Goal: Information Seeking & Learning: Check status

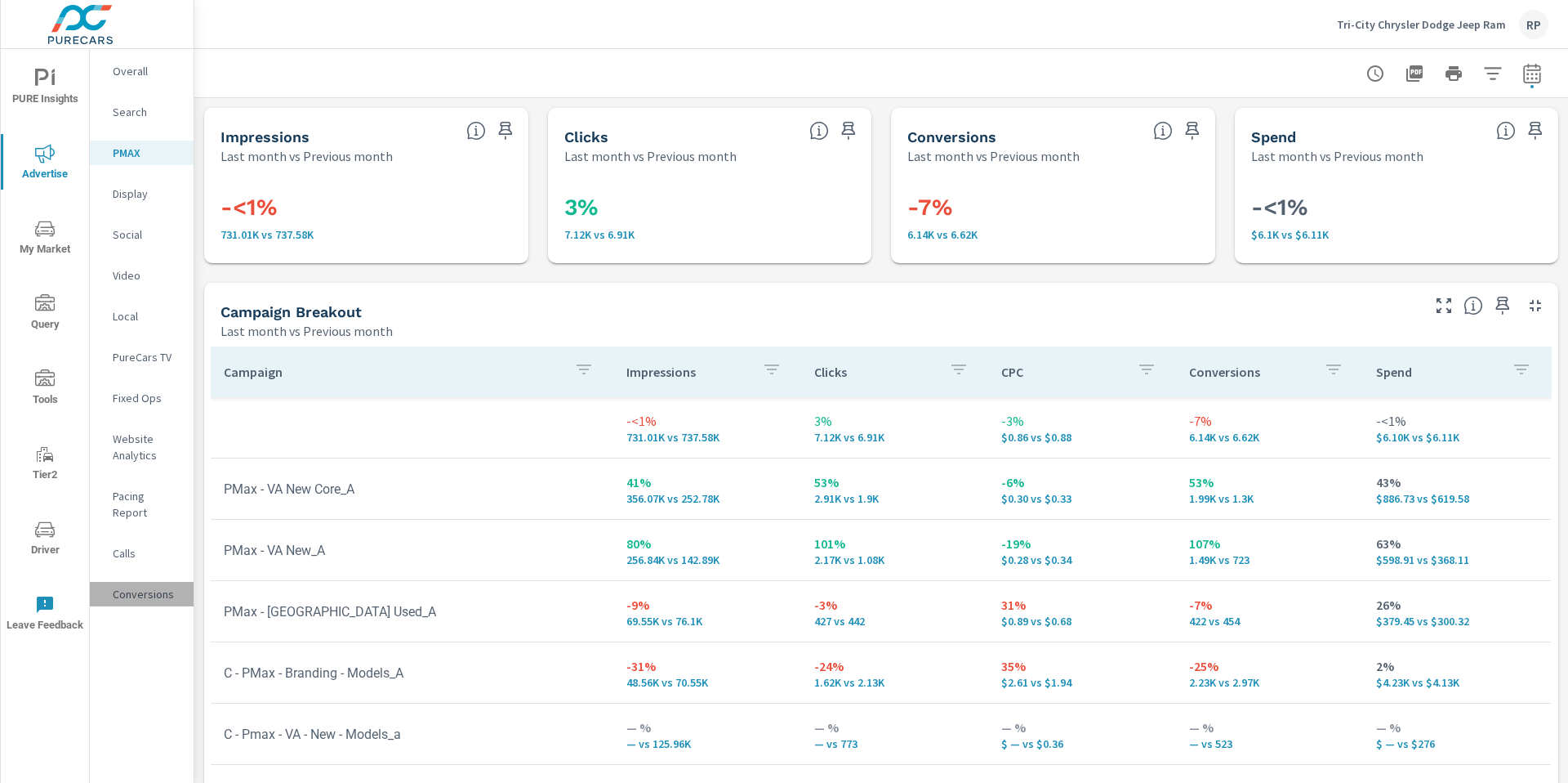
click at [147, 586] on p "Conversions" at bounding box center [146, 594] width 68 height 16
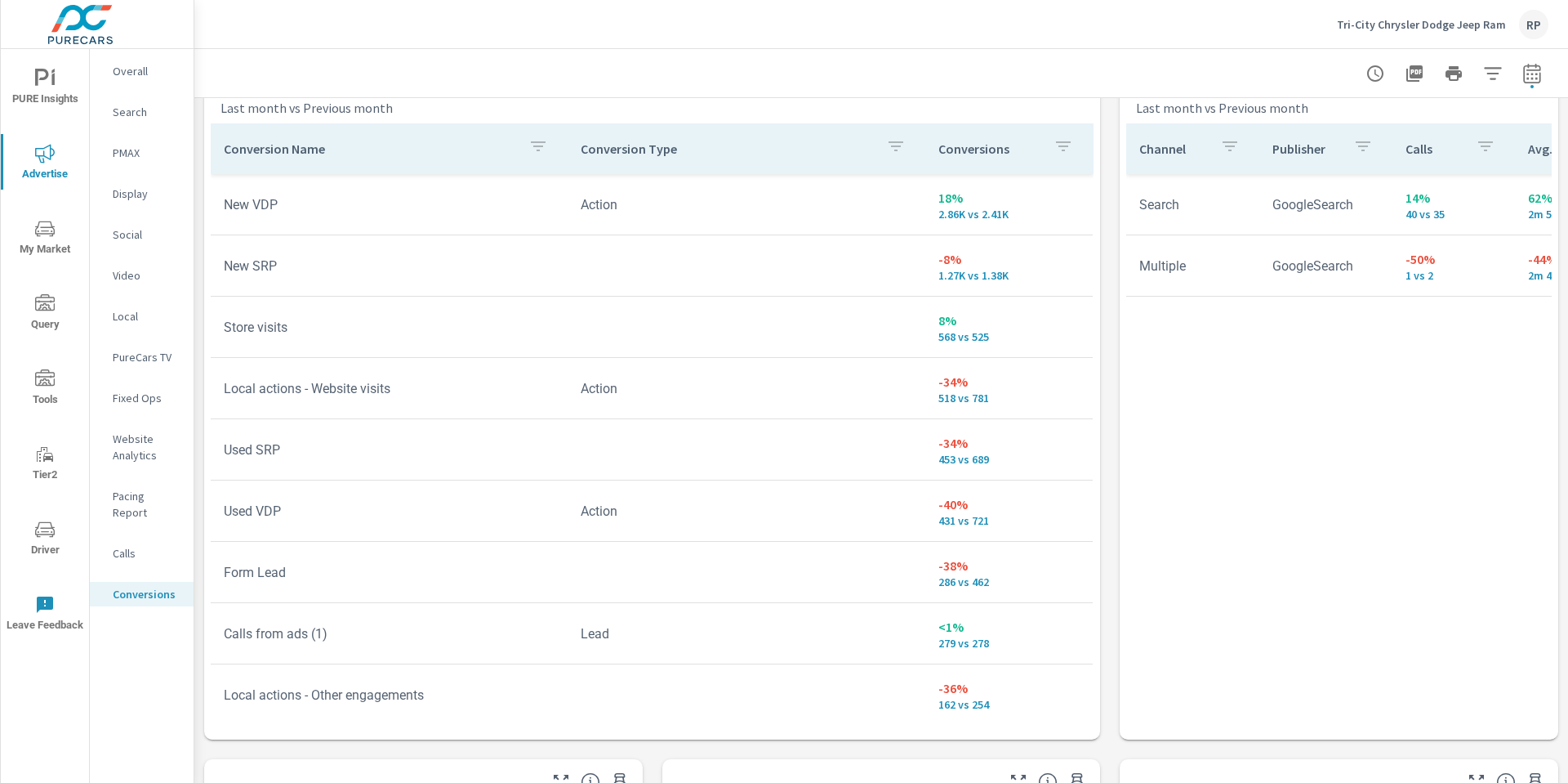
scroll to position [945, 0]
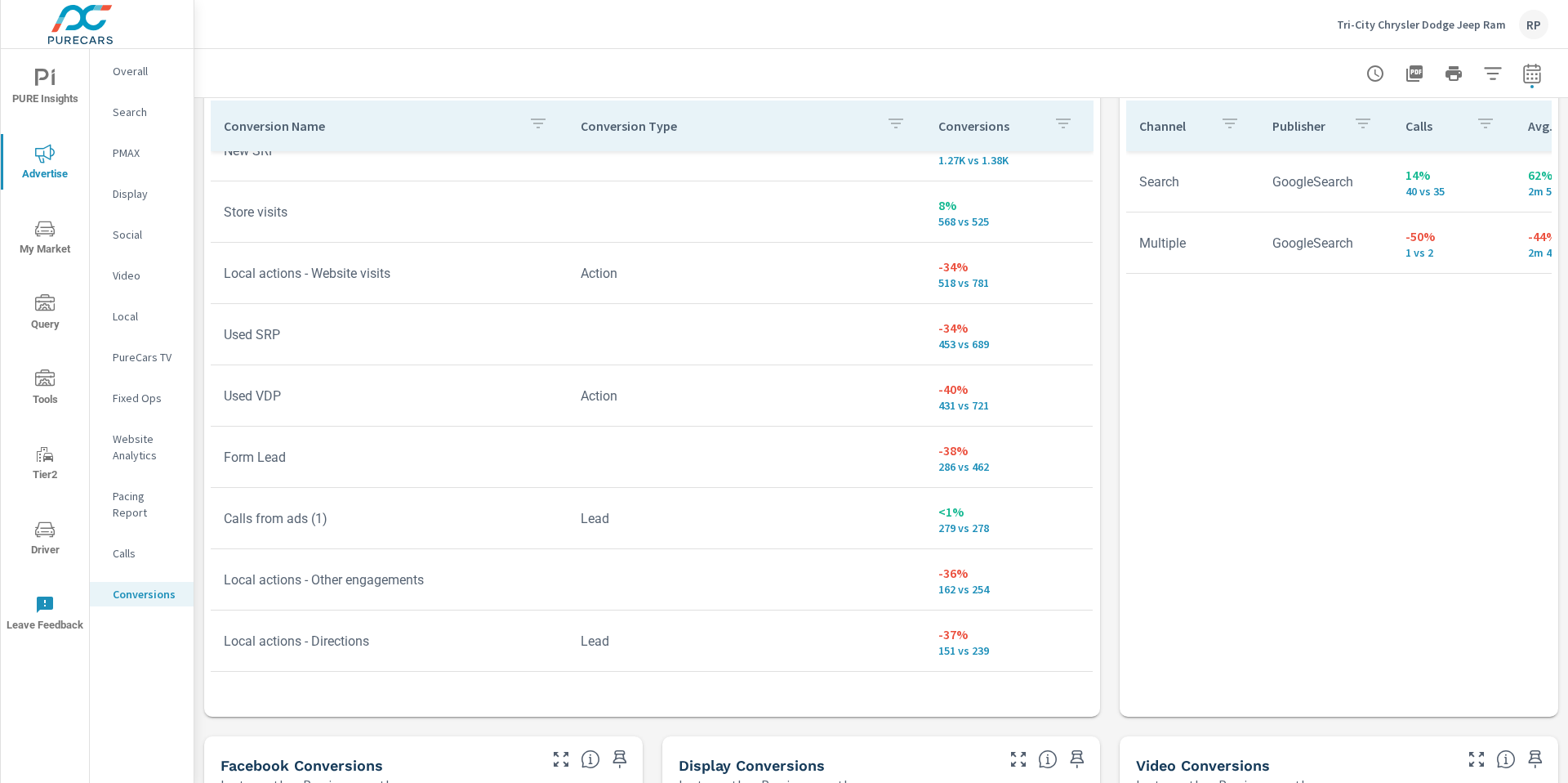
scroll to position [107, 0]
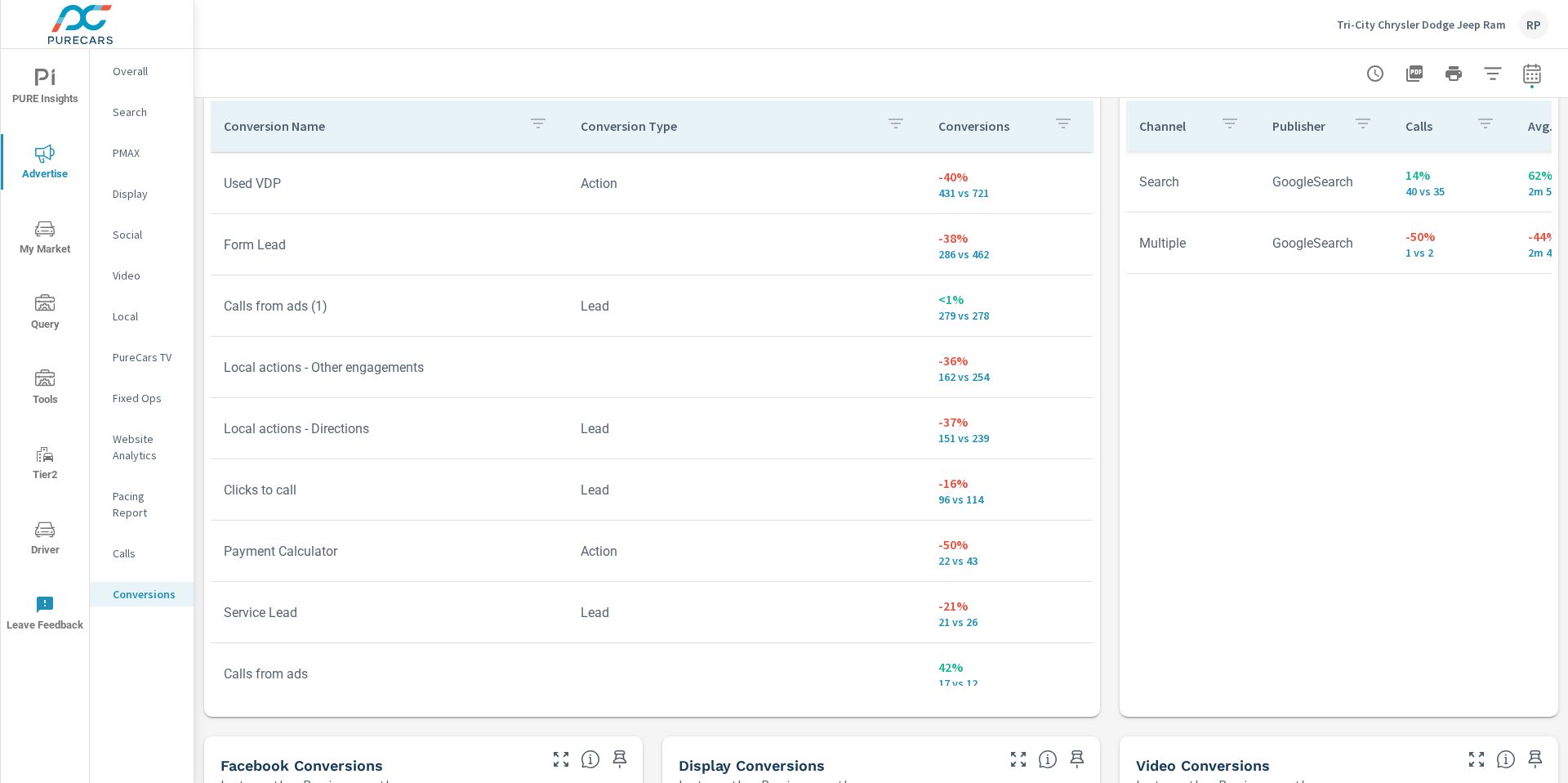
scroll to position [325, 0]
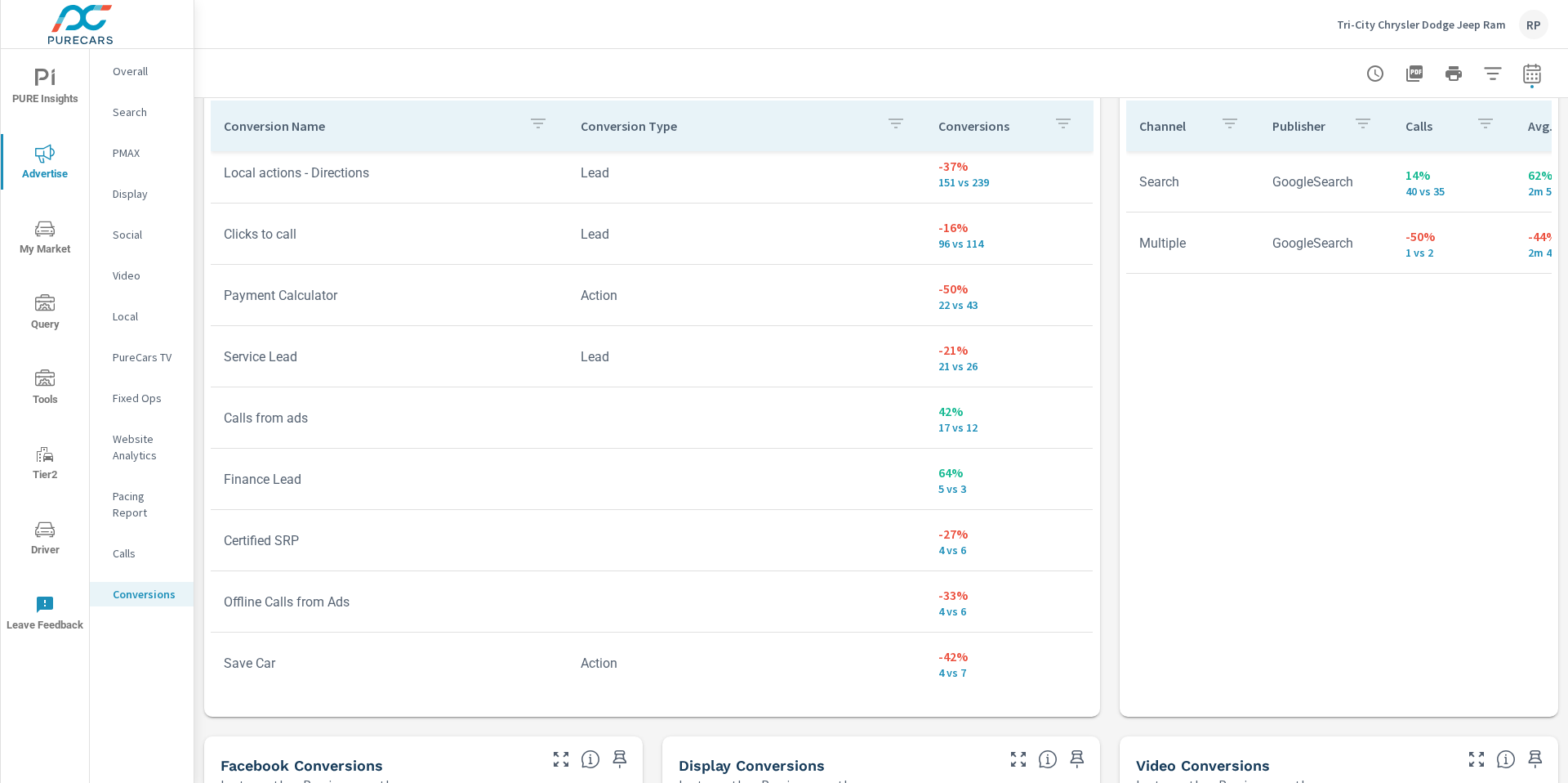
scroll to position [570, 0]
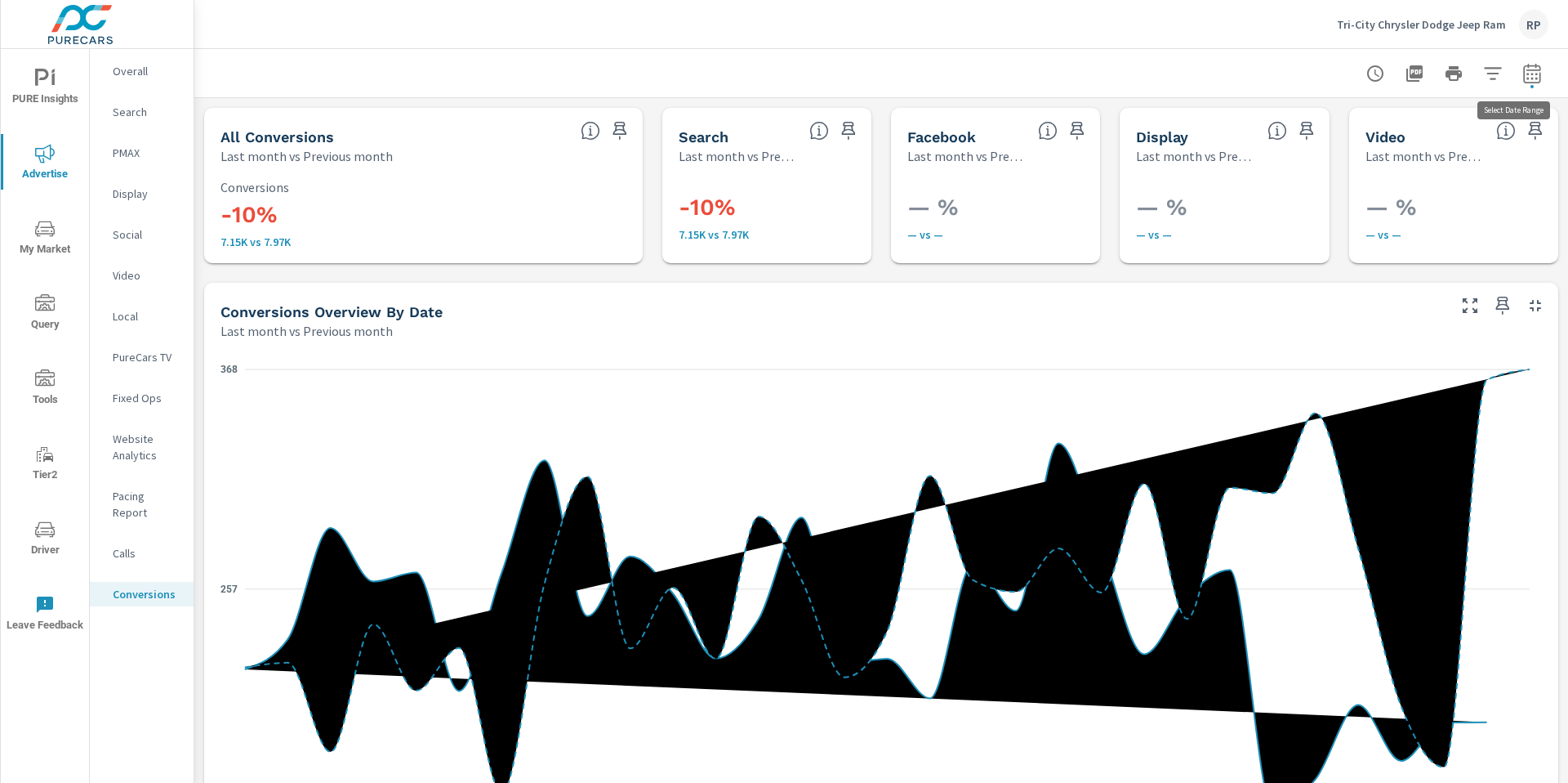
click at [1523, 67] on icon "button" at bounding box center [1533, 73] width 20 height 20
select select "Last month"
select select "Previous month"
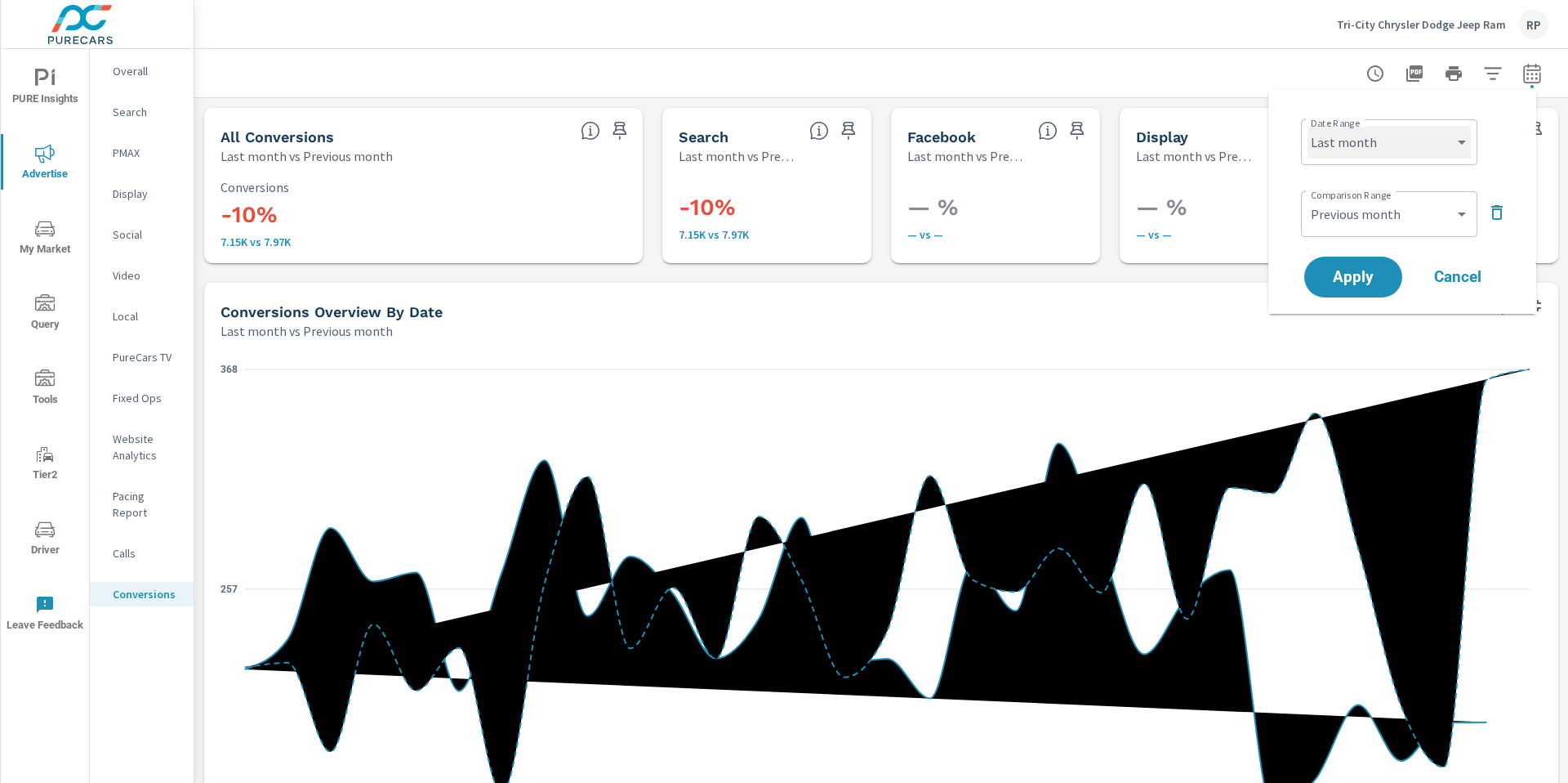
click at [1432, 137] on select "Custom [DATE] Last week Last 7 days Last 14 days Last 30 days Last 45 days Last…" at bounding box center [1390, 142] width 163 height 33
click at [1308, 126] on select "Custom [DATE] Last week Last 7 days Last 14 days Last 30 days Last 45 days Last…" at bounding box center [1390, 142] width 163 height 33
select select "custom"
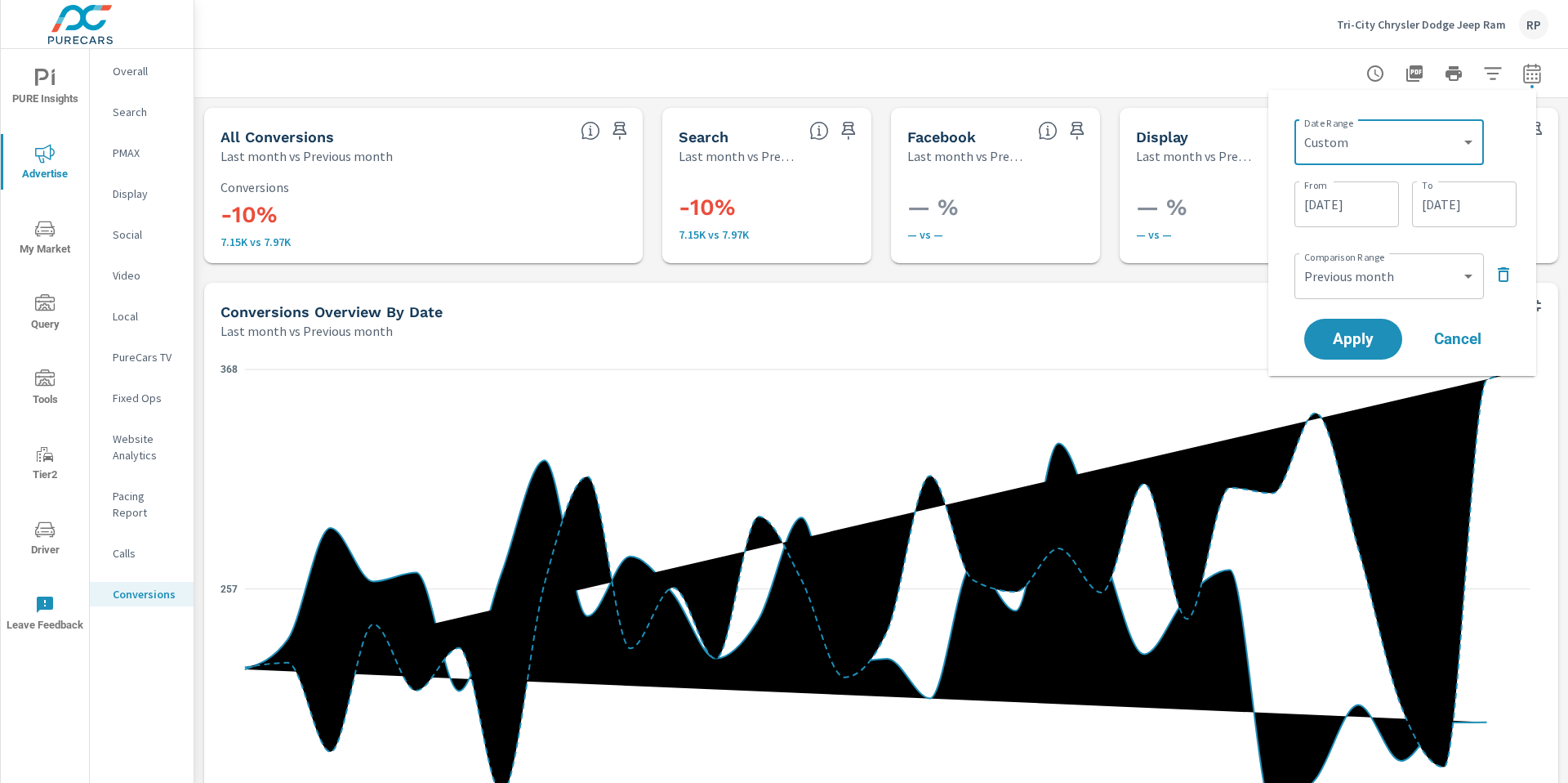
click at [1383, 196] on input "[DATE]" at bounding box center [1346, 204] width 91 height 33
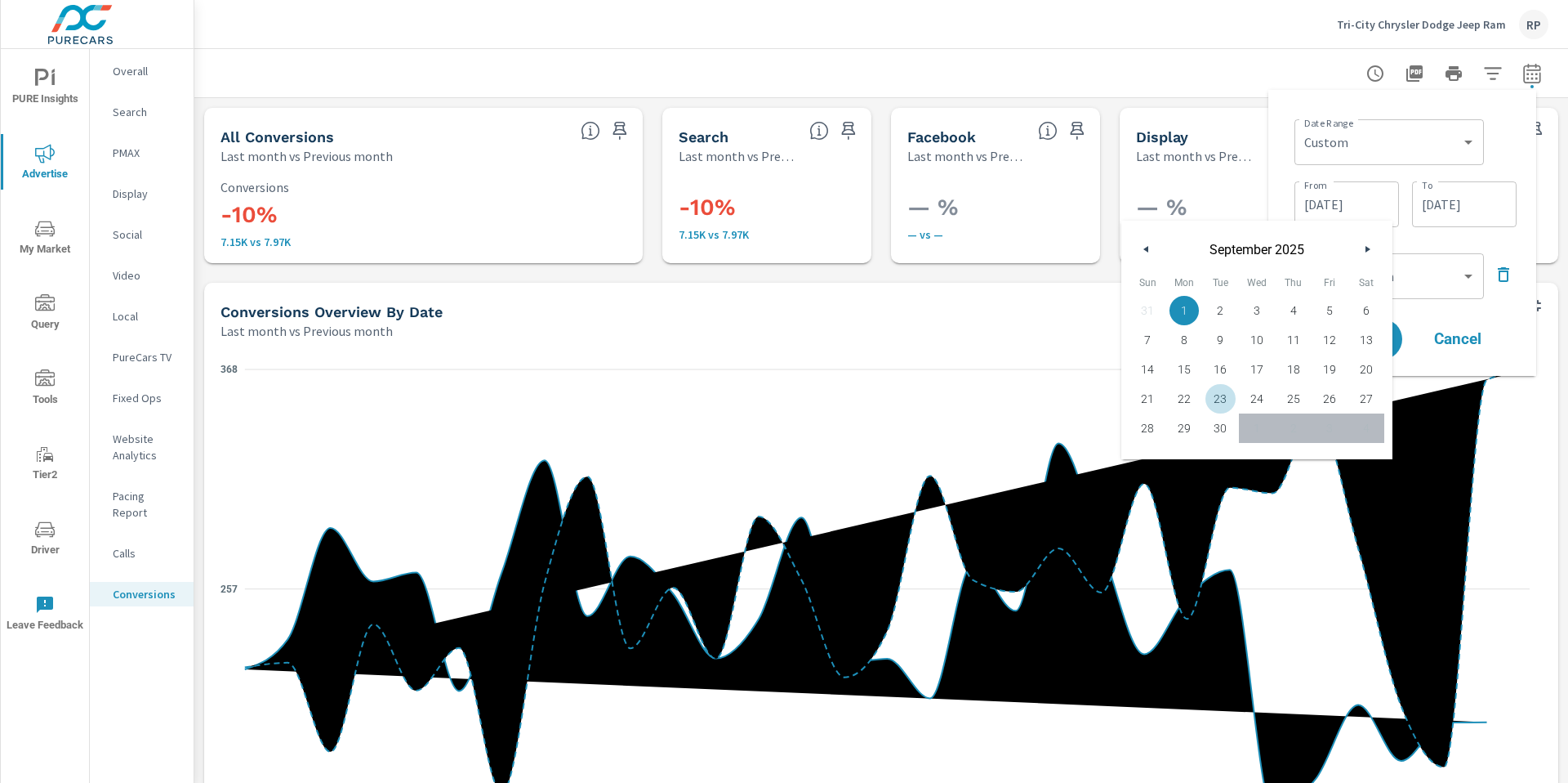
click at [1217, 401] on span "23" at bounding box center [1220, 398] width 37 height 21
type input "[DATE]"
click at [1470, 162] on div "Custom [DATE] Last week Last 7 days Last 14 days Last 30 days Last 45 days Last…" at bounding box center [1389, 142] width 189 height 45
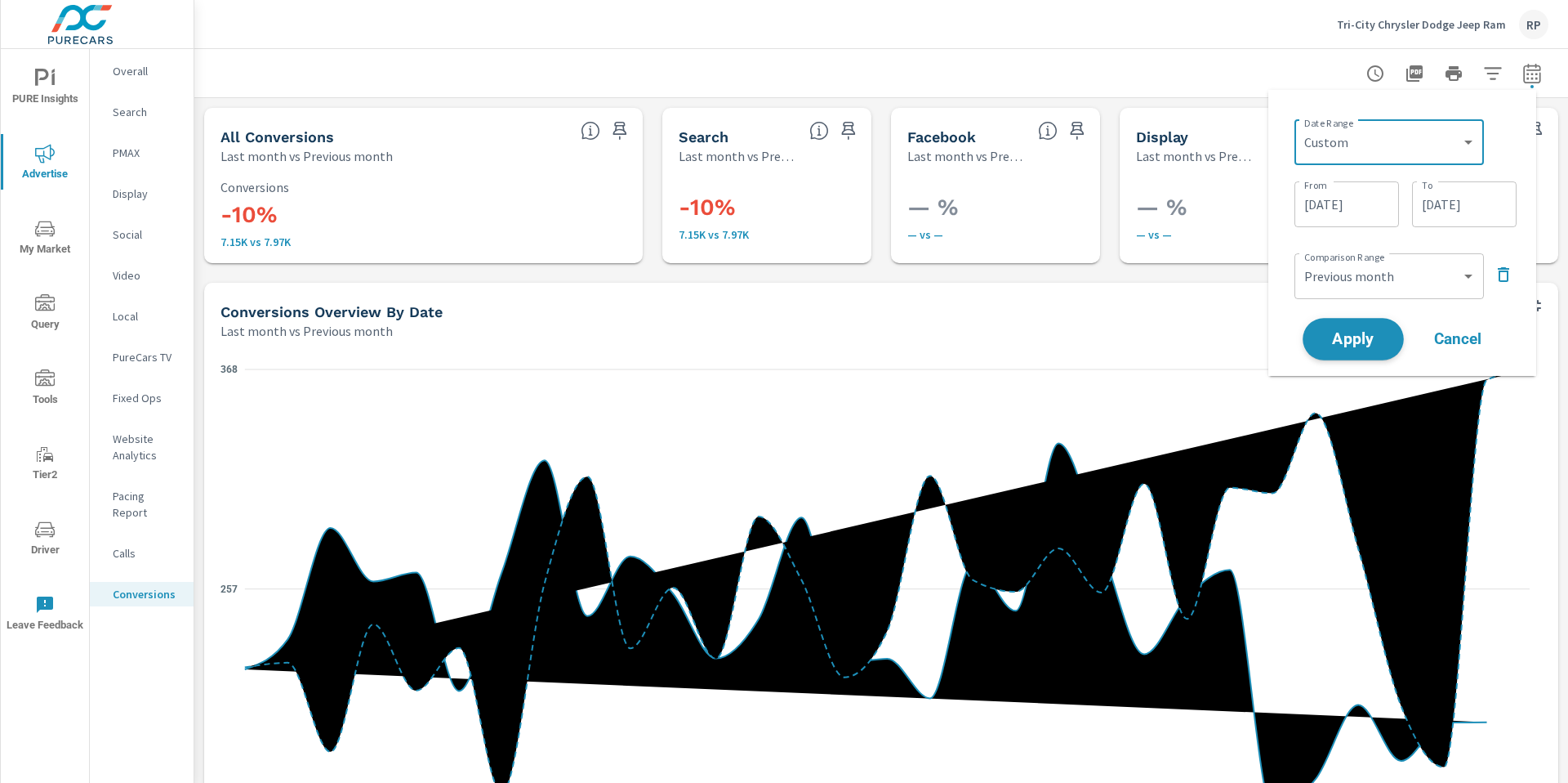
click at [1378, 330] on button "Apply" at bounding box center [1353, 339] width 101 height 43
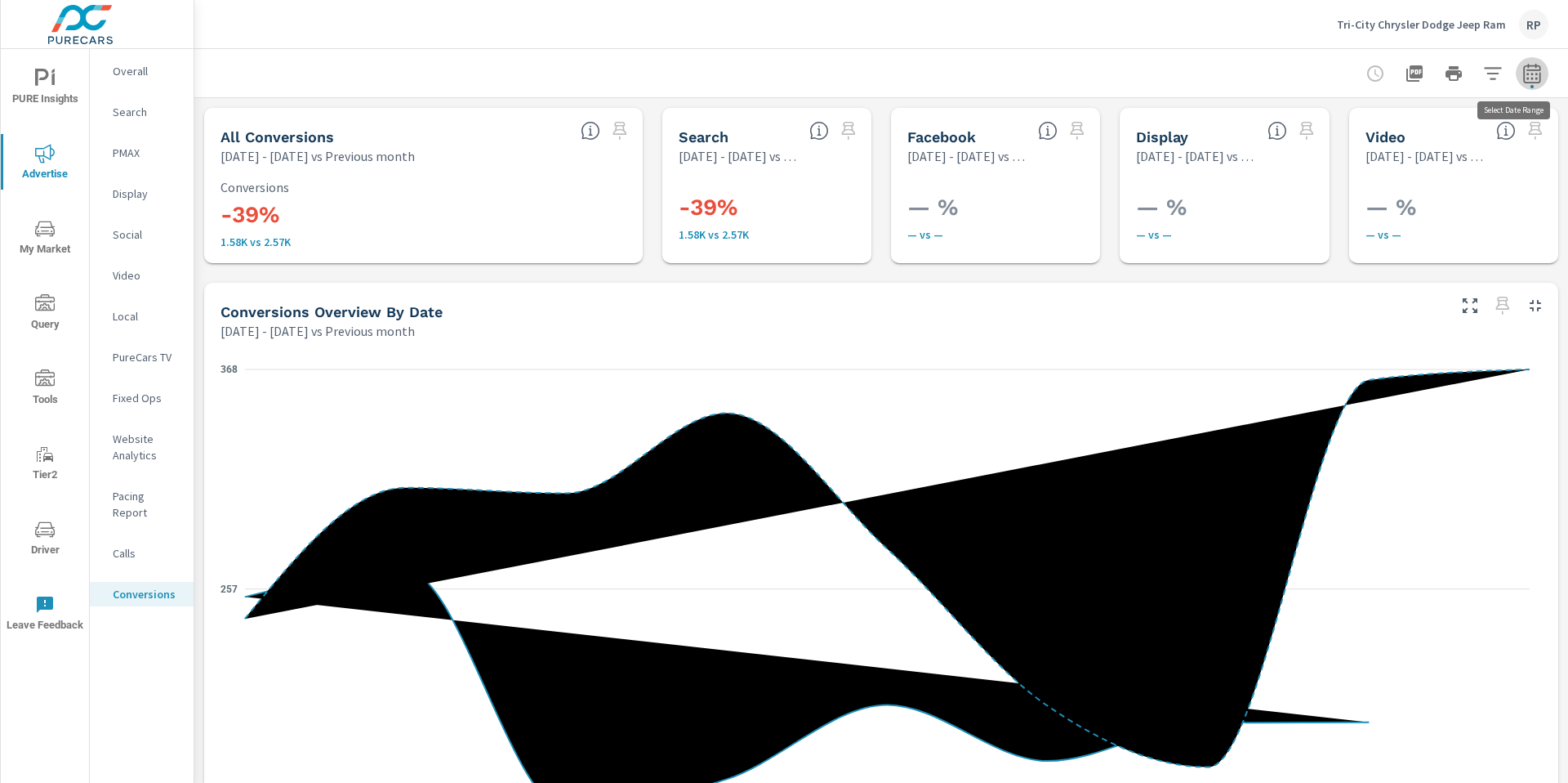
click at [1522, 84] on button "button" at bounding box center [1533, 73] width 33 height 33
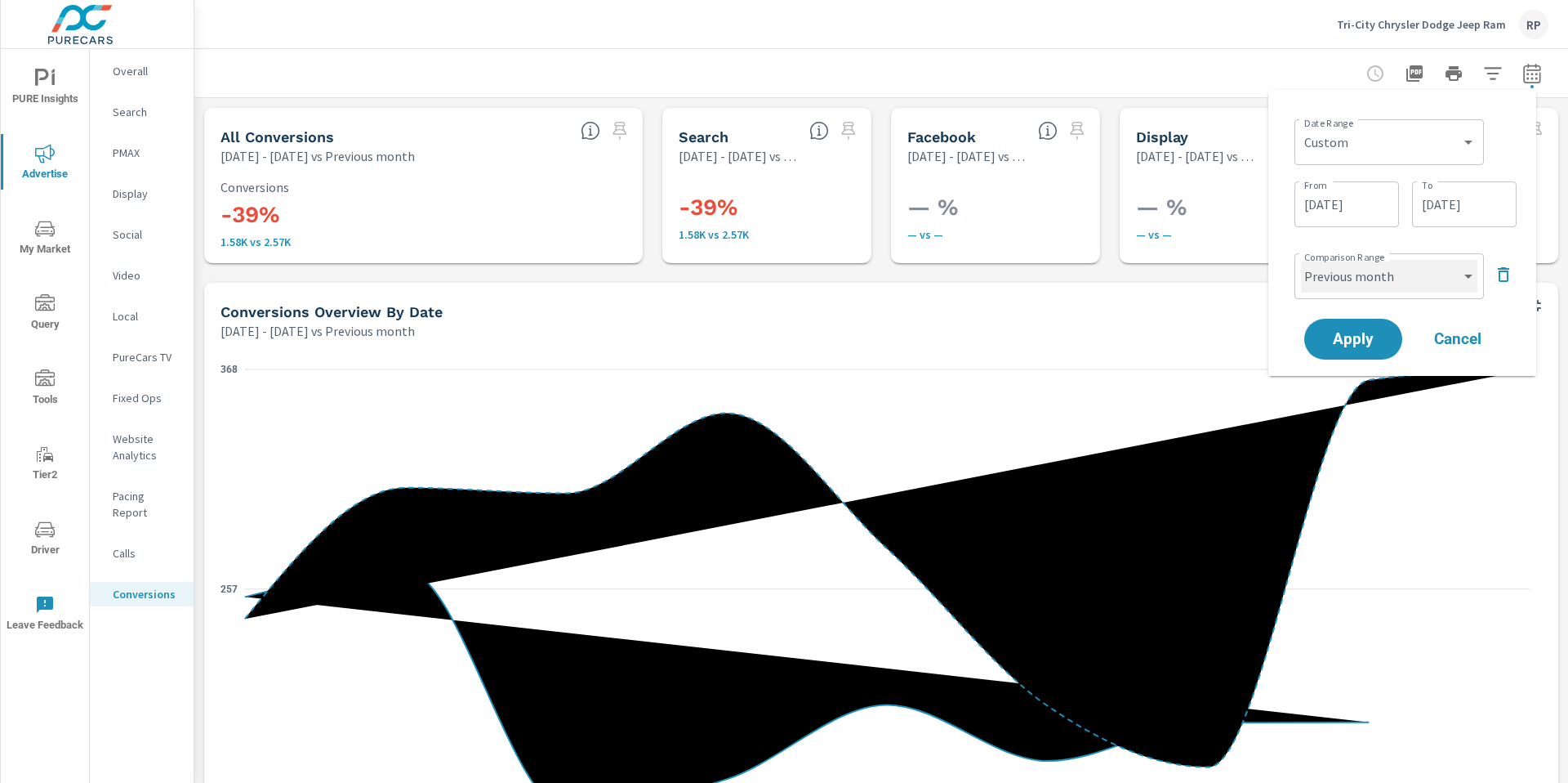
click at [1445, 283] on select "Custom Previous period Previous month Previous year" at bounding box center [1389, 276] width 177 height 33
click at [1301, 260] on select "Custom Previous period Previous month Previous year" at bounding box center [1389, 276] width 177 height 33
select select "Previous period"
click at [1367, 338] on span "Apply" at bounding box center [1353, 339] width 67 height 15
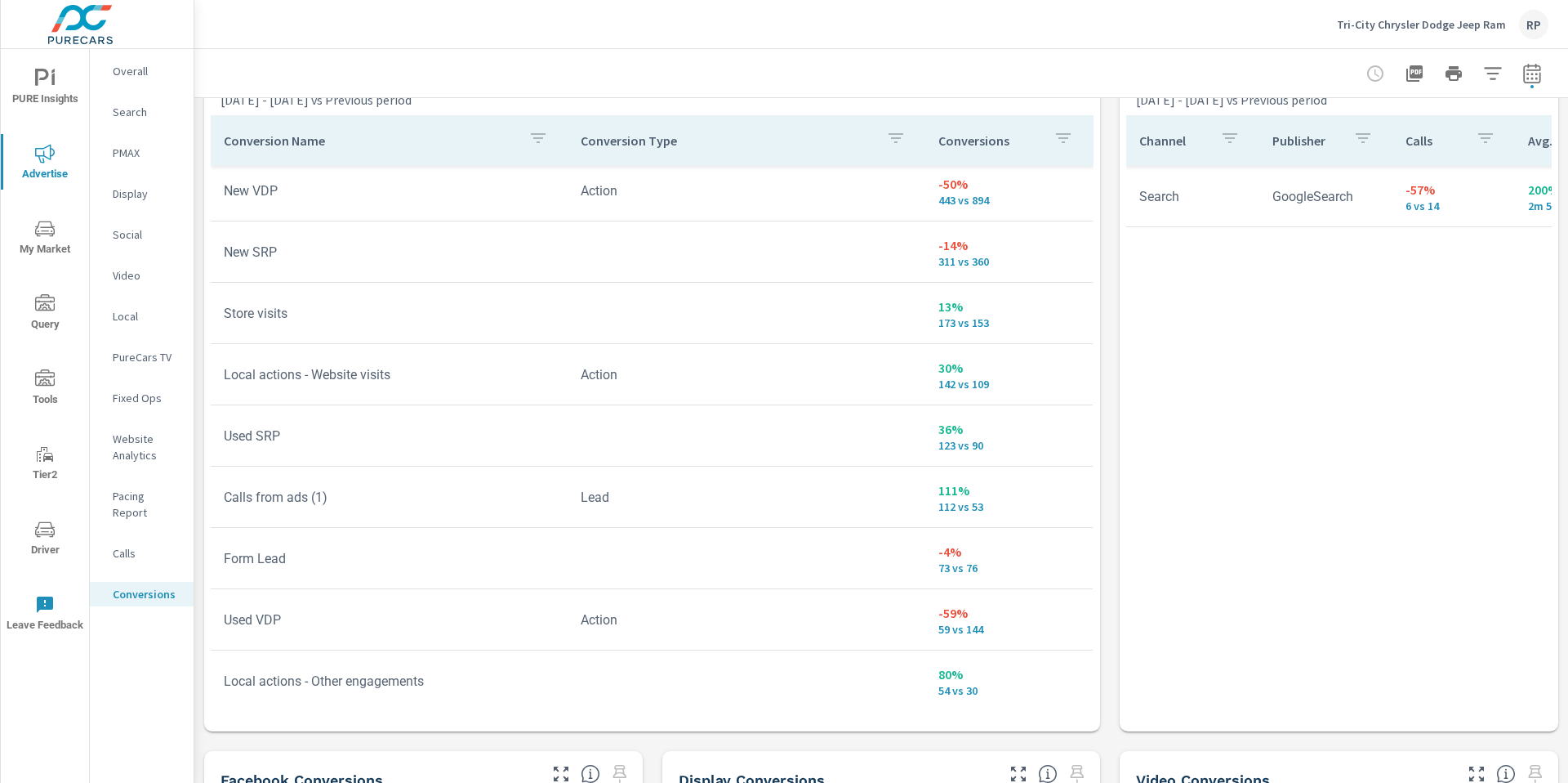
scroll to position [13, 0]
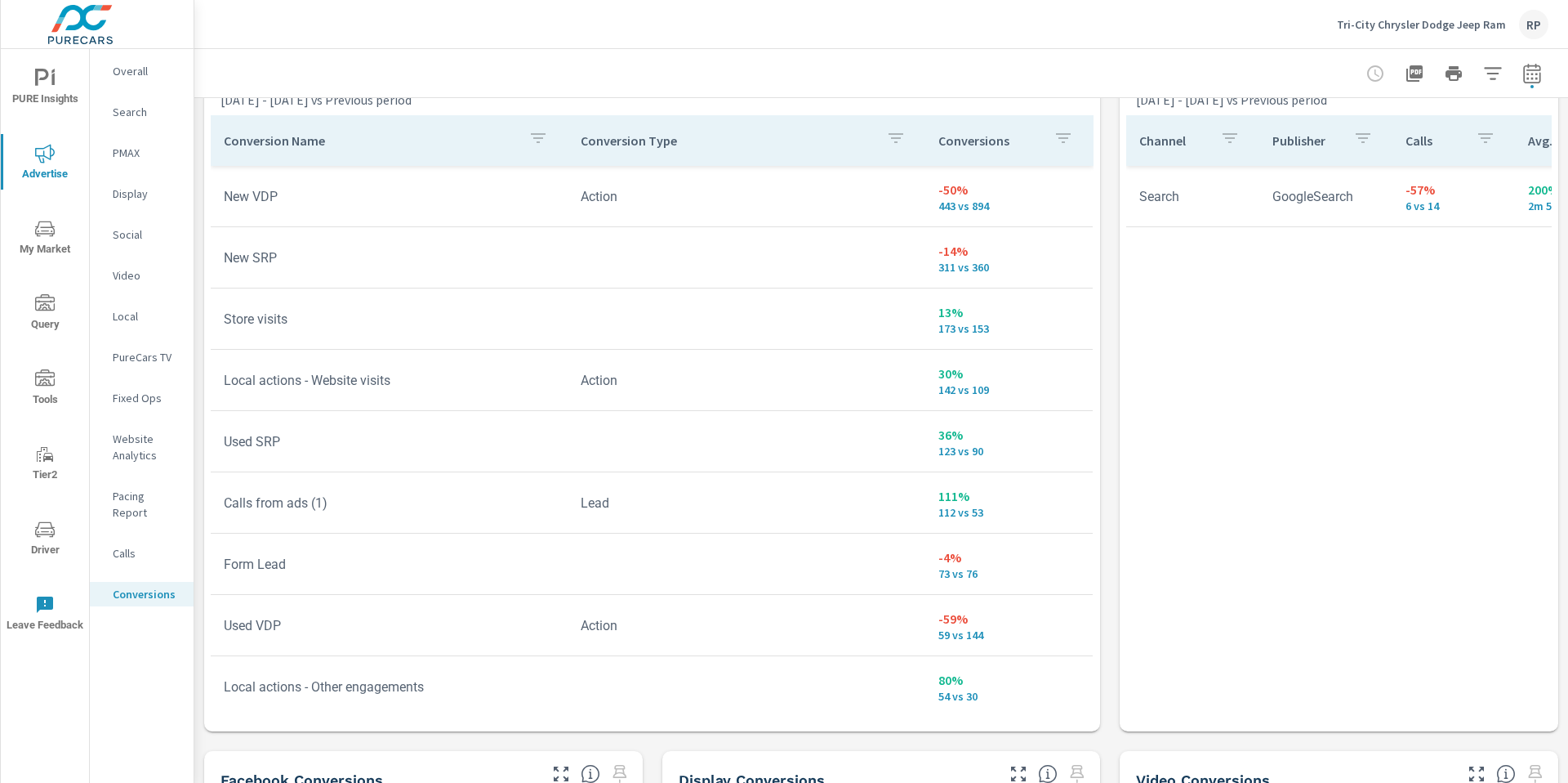
click at [45, 548] on span "Driver" at bounding box center [44, 539] width 79 height 40
